Goal: Communication & Community: Share content

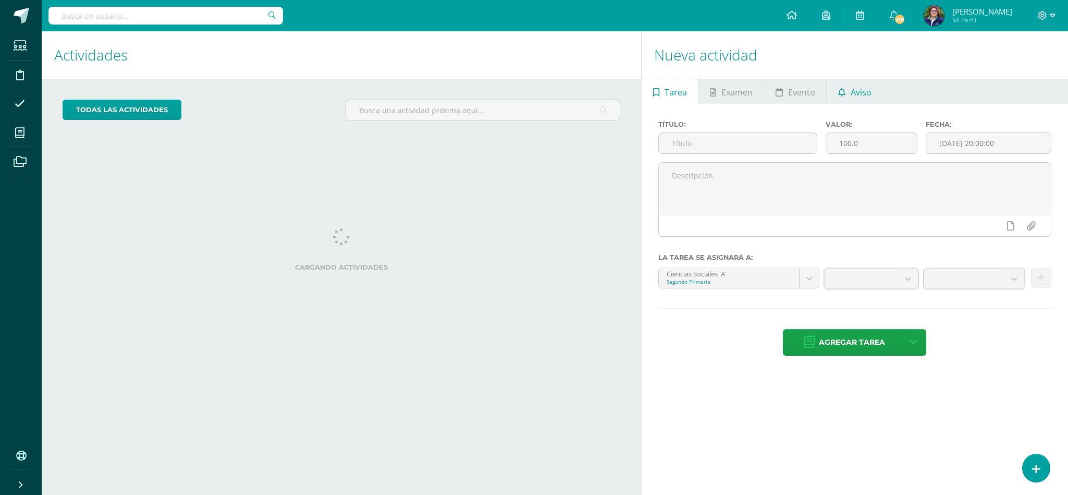
click at [845, 92] on icon at bounding box center [841, 92] width 7 height 8
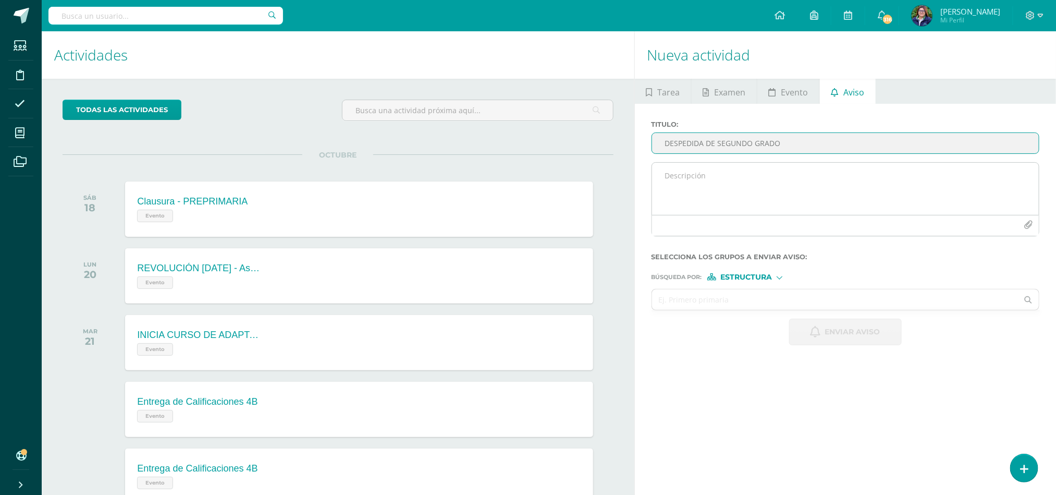
type input "DESPEDIDA DE SEGUNDO GRADO"
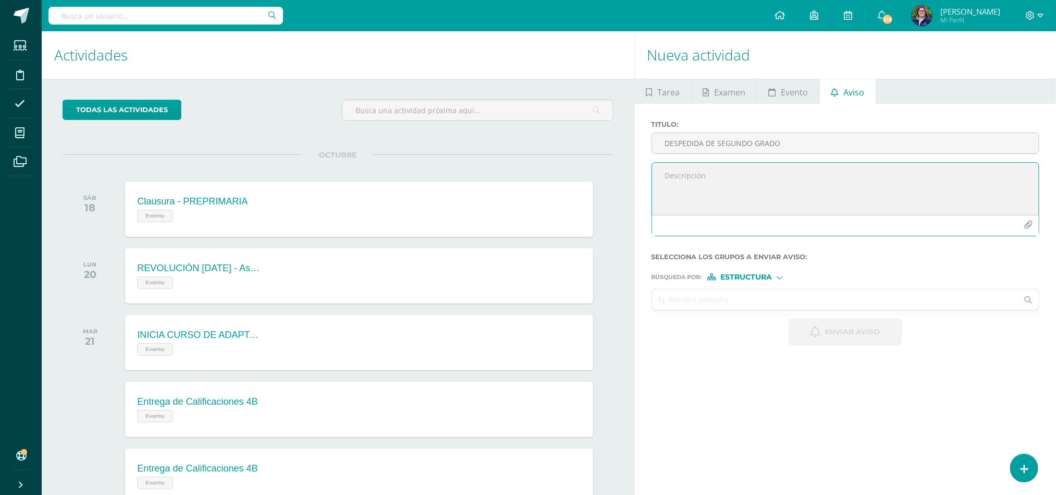
click at [699, 174] on textarea at bounding box center [845, 189] width 387 height 52
type textarea "q"
type textarea "Papis, mamis y chicos: Adjunto notita. Atentamente, Miss. [PERSON_NAME]"
click at [777, 280] on div "Estructura" at bounding box center [746, 276] width 78 height 7
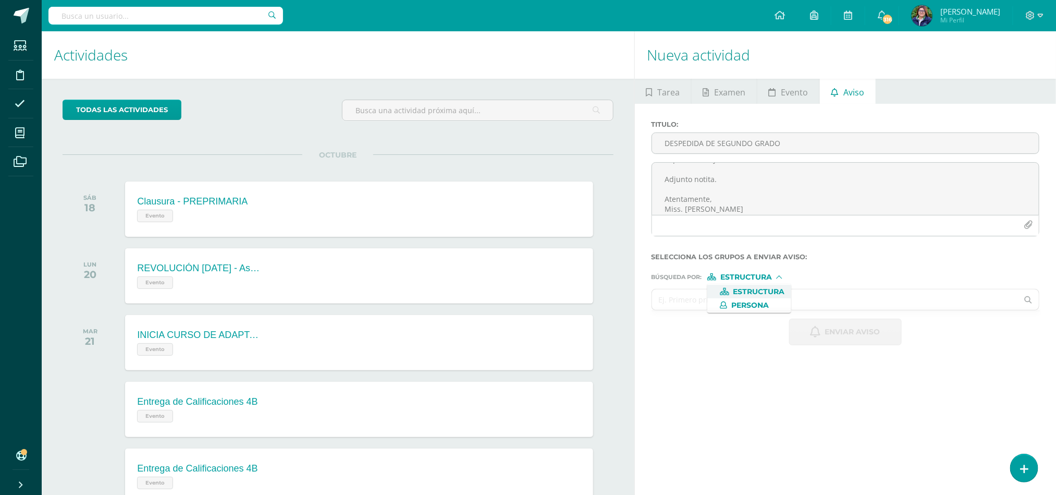
click at [817, 300] on input "text" at bounding box center [835, 299] width 366 height 20
click at [772, 277] on span "Estructura" at bounding box center [746, 277] width 52 height 6
click at [770, 292] on span "Estructura" at bounding box center [759, 292] width 52 height 6
click at [743, 299] on input "segundo grado" at bounding box center [835, 299] width 366 height 20
type input "segund"
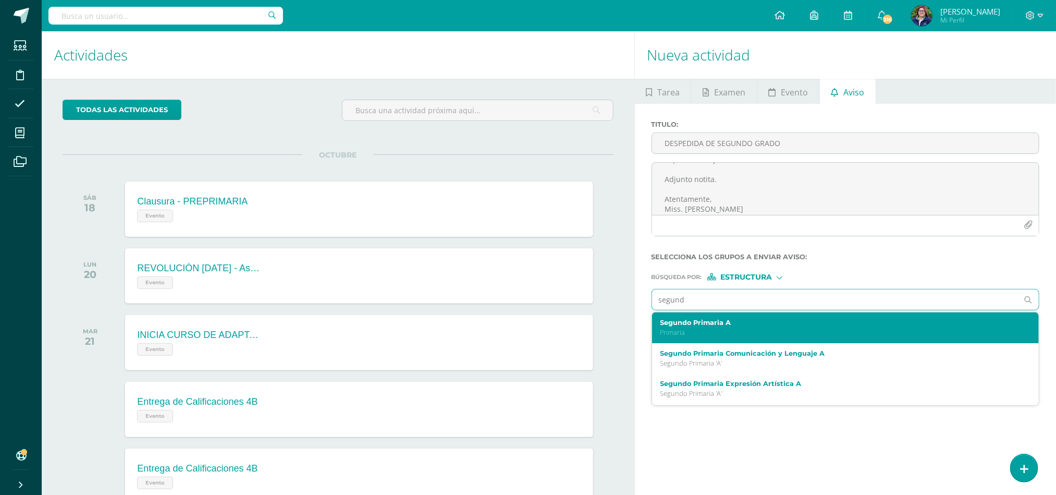
click at [740, 326] on label "Segundo Primaria A" at bounding box center [837, 323] width 354 height 8
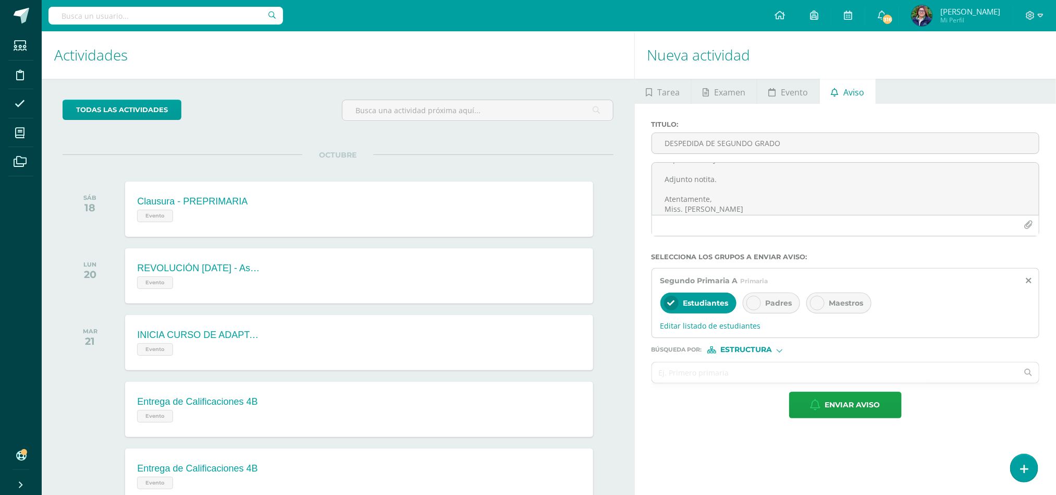
click at [757, 304] on icon at bounding box center [753, 302] width 7 height 7
click at [827, 299] on div "Maestros" at bounding box center [838, 302] width 65 height 21
click at [1027, 224] on icon "button" at bounding box center [1028, 225] width 9 height 9
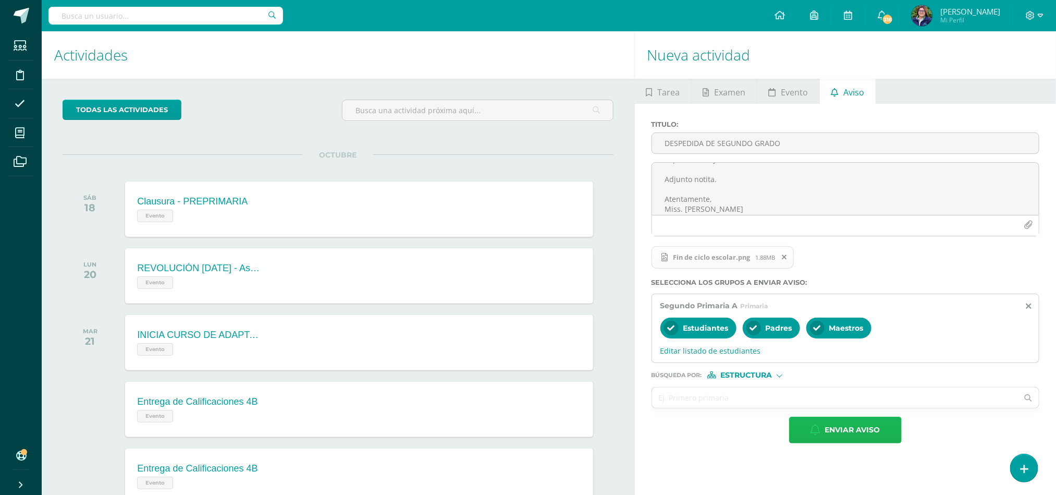
click at [893, 432] on button "Enviar aviso" at bounding box center [845, 430] width 113 height 27
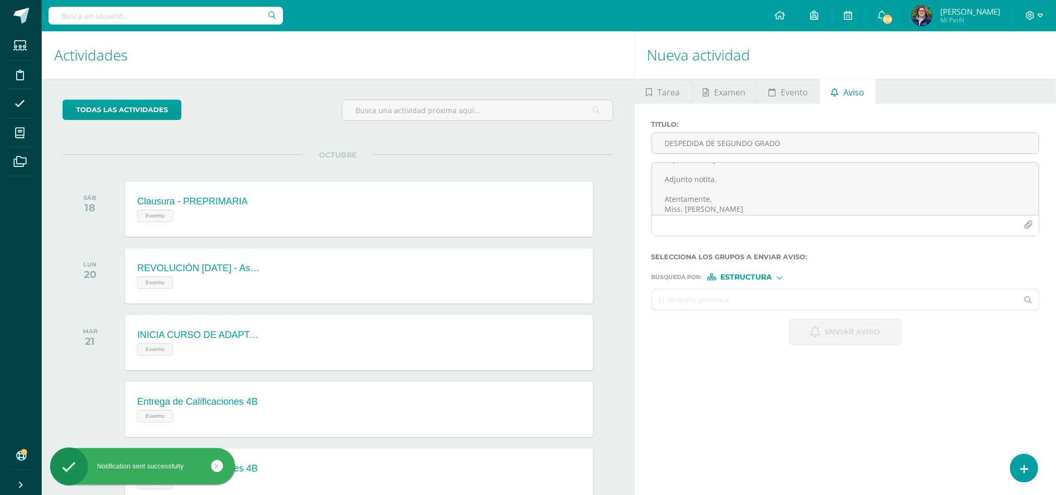
scroll to position [0, 0]
